Goal: Transaction & Acquisition: Purchase product/service

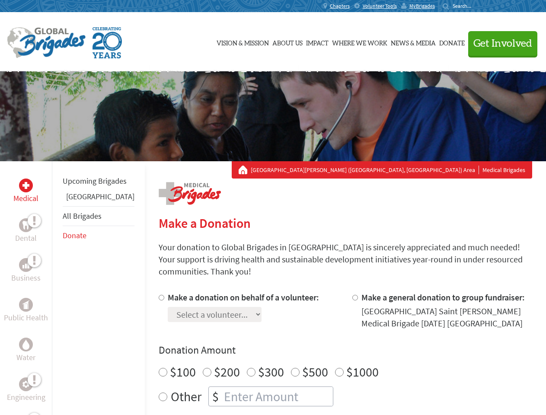
click at [477, 6] on div "Search for:" at bounding box center [460, 6] width 35 height 7
click at [499, 43] on span "Get Involved" at bounding box center [502, 43] width 59 height 10
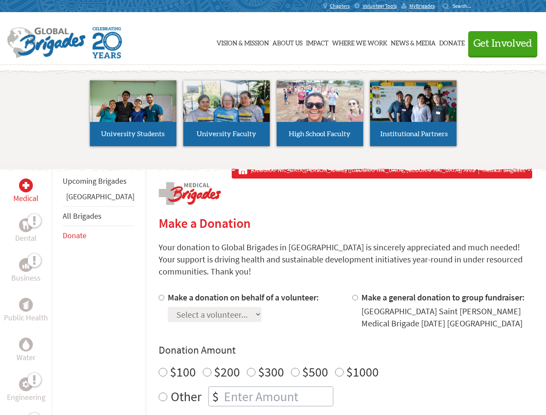
click at [273, 116] on li "High School Faculty" at bounding box center [319, 113] width 93 height 80
click at [57, 288] on div "Upcoming Brigades Guatemala All Brigades Donate" at bounding box center [98, 368] width 93 height 415
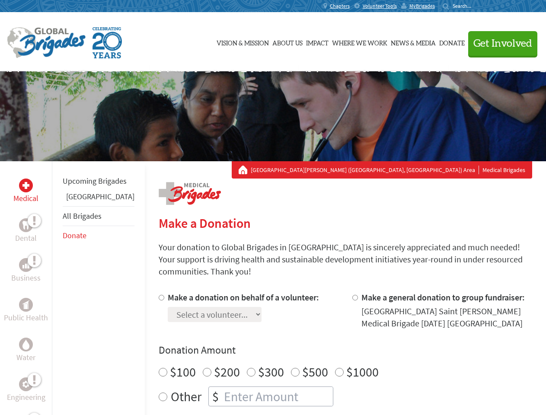
click at [330, 347] on div "Donation Amount $100 $200 $300 $500 $1000 Other $" at bounding box center [346, 374] width 374 height 63
click at [159, 295] on input "Make a donation on behalf of a volunteer:" at bounding box center [162, 298] width 6 height 6
radio input "true"
click at [352, 295] on input "Make a general donation to group fundraiser:" at bounding box center [355, 298] width 6 height 6
radio input "true"
